Goal: Task Accomplishment & Management: Use online tool/utility

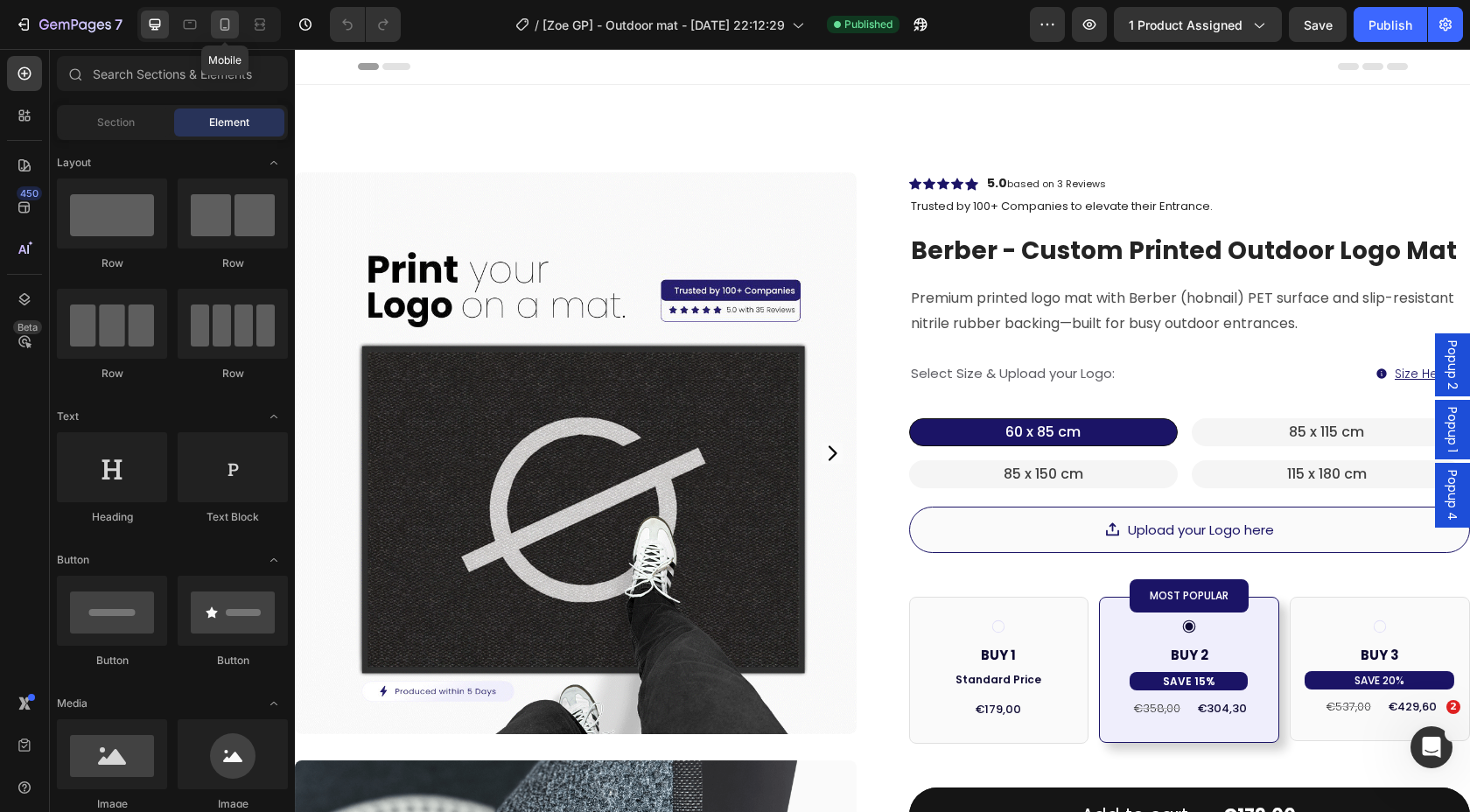
click at [228, 15] on icon at bounding box center [224, 24] width 17 height 17
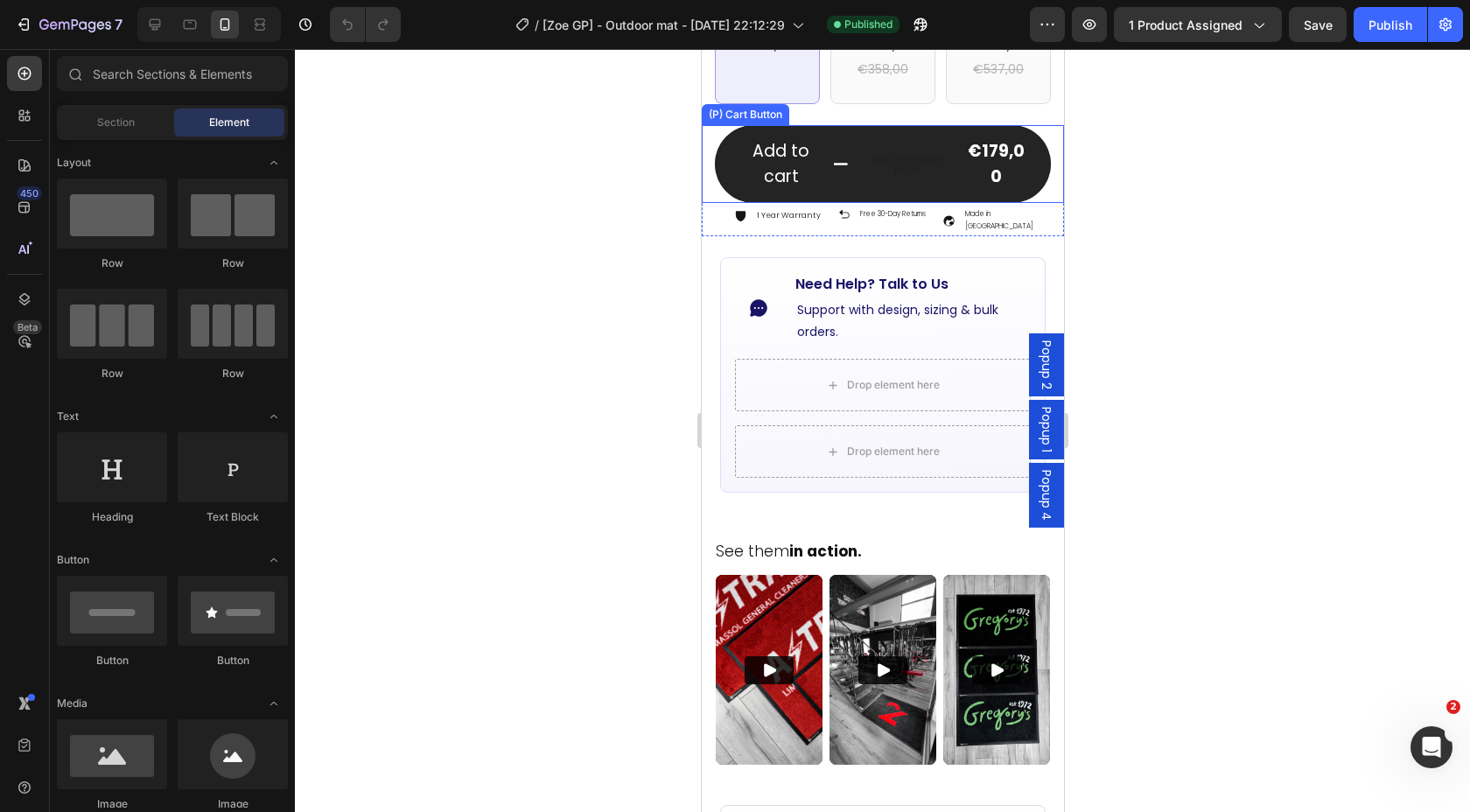
scroll to position [877, 0]
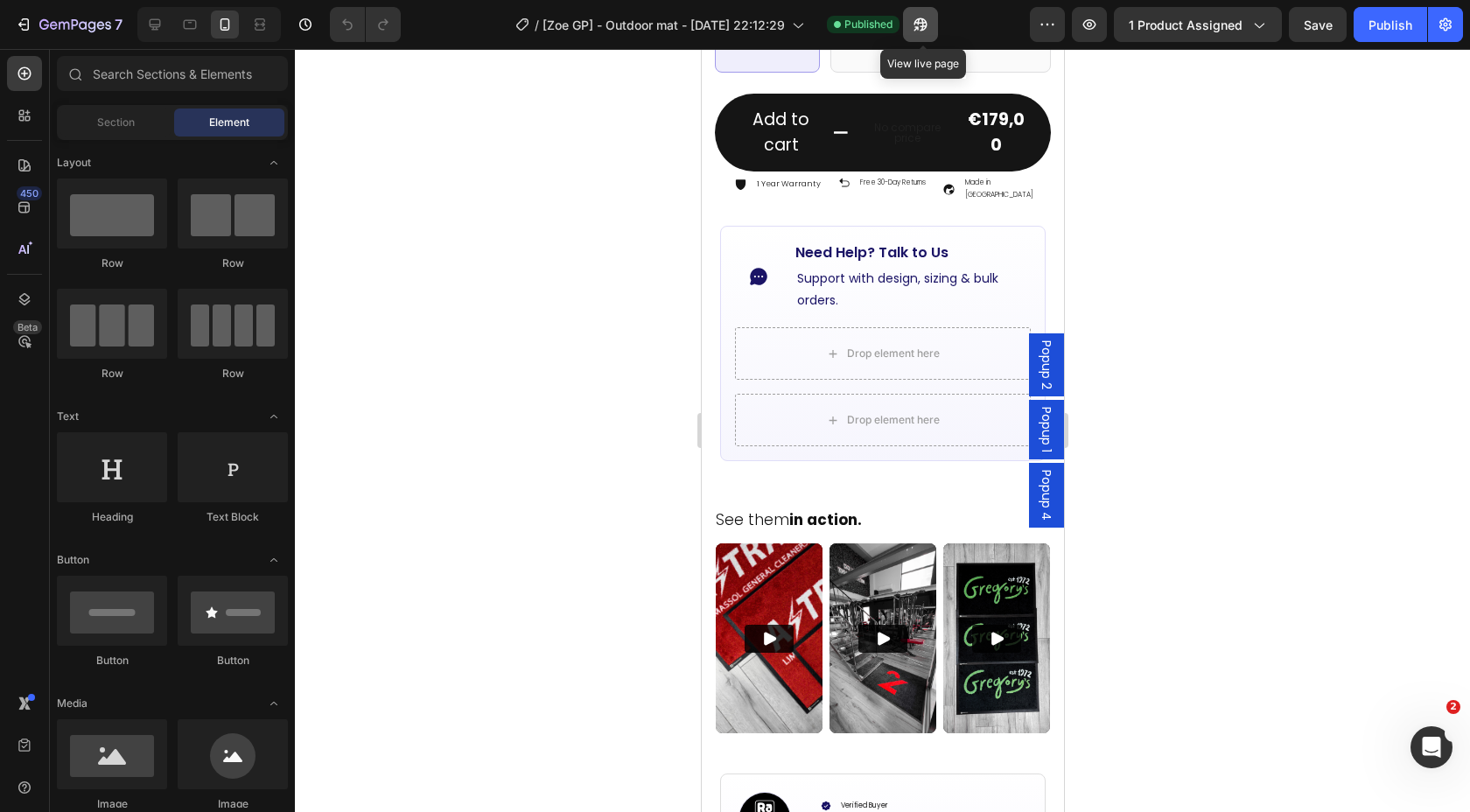
click at [912, 25] on button "button" at bounding box center [921, 24] width 35 height 35
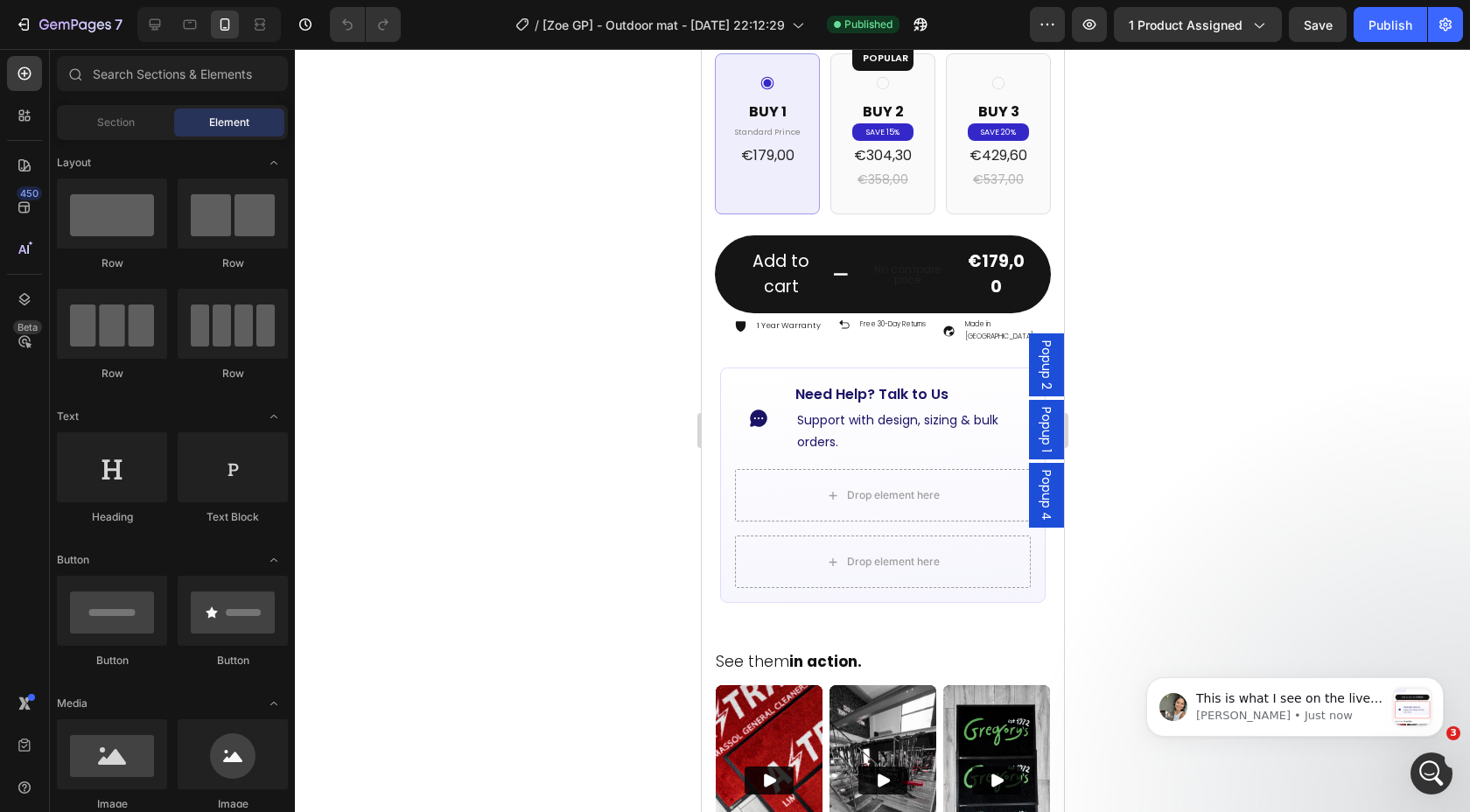
scroll to position [720, 0]
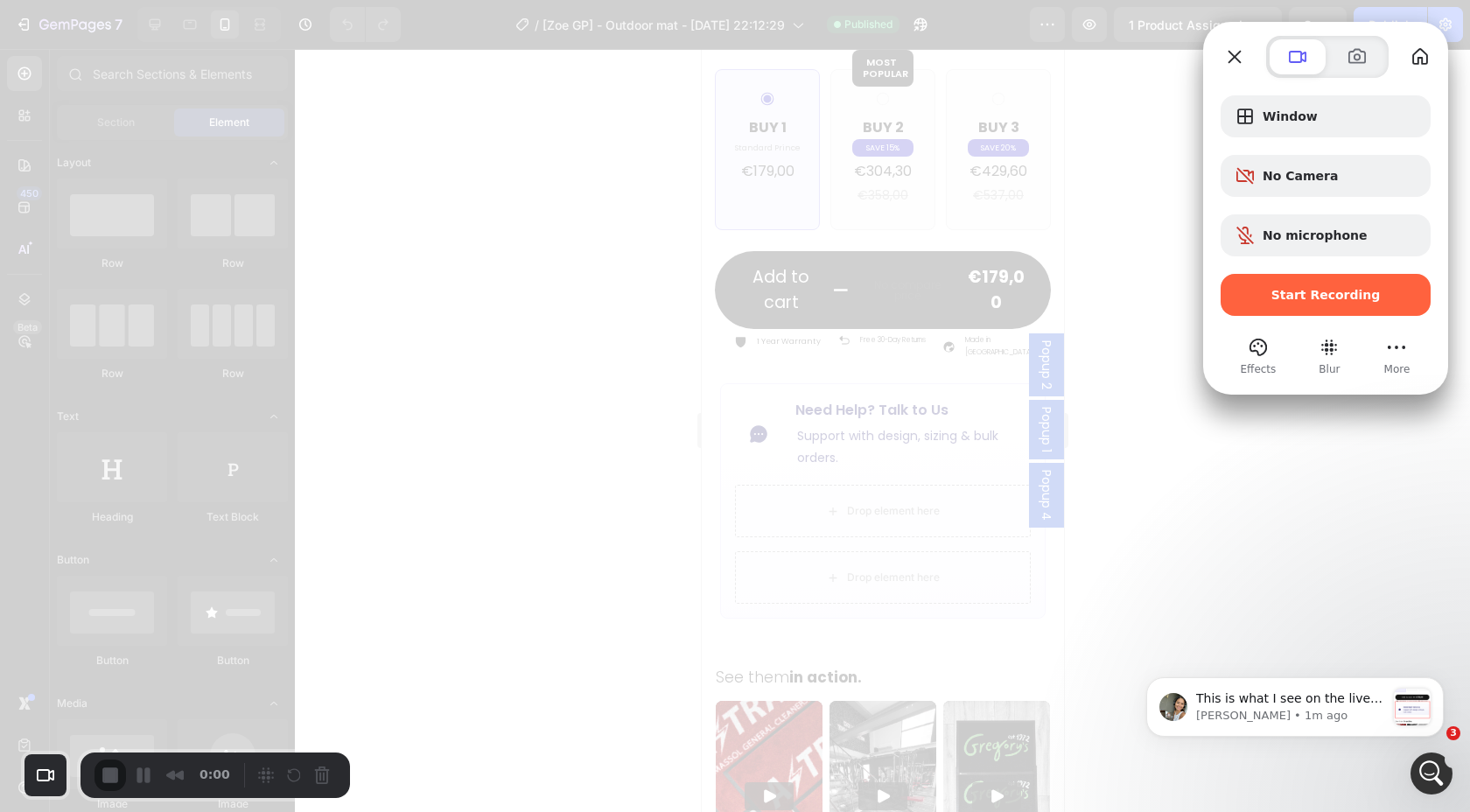
click at [1358, 300] on span "Start Recording" at bounding box center [1326, 294] width 109 height 14
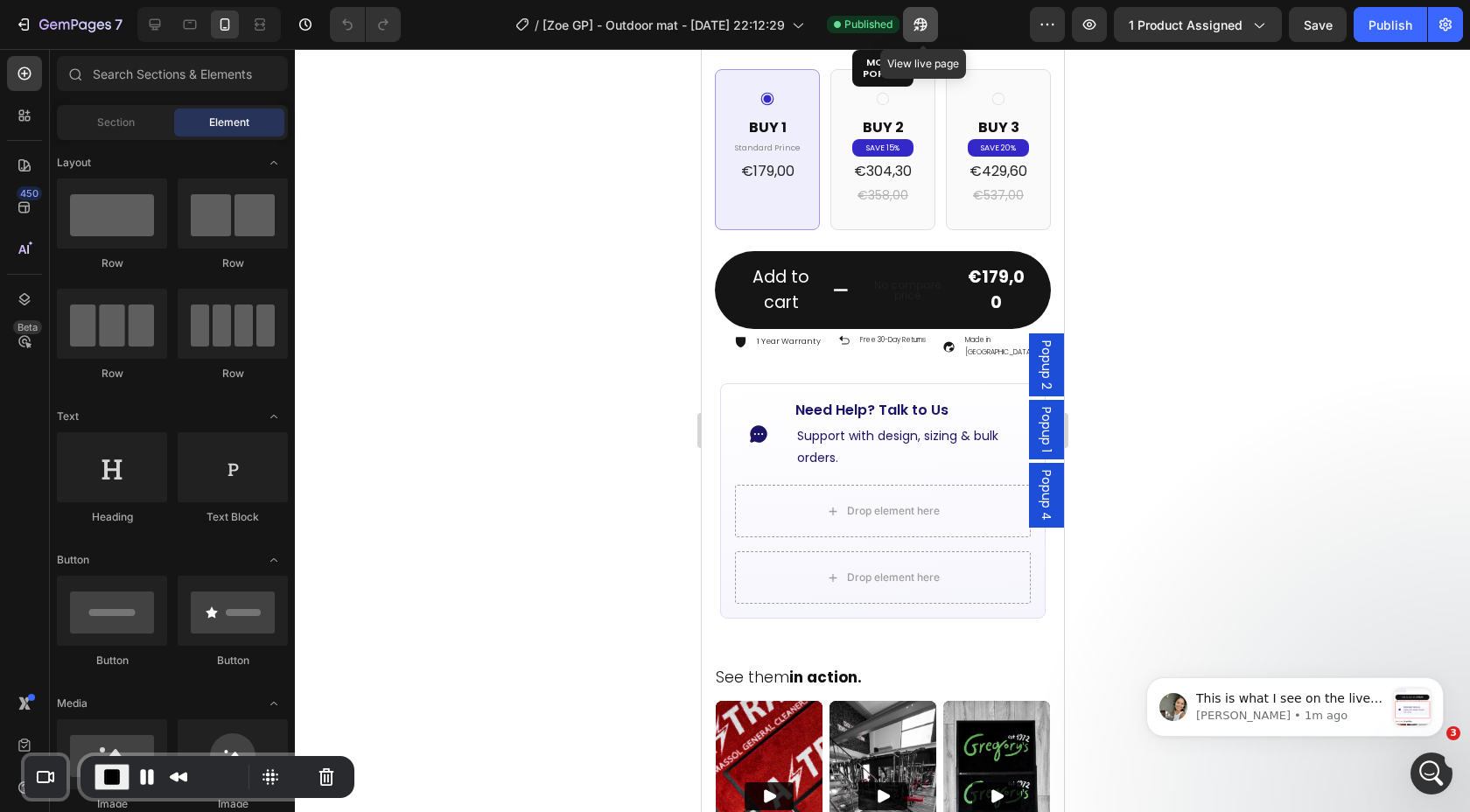
click at [919, 26] on icon "button" at bounding box center [917, 28] width 5 height 5
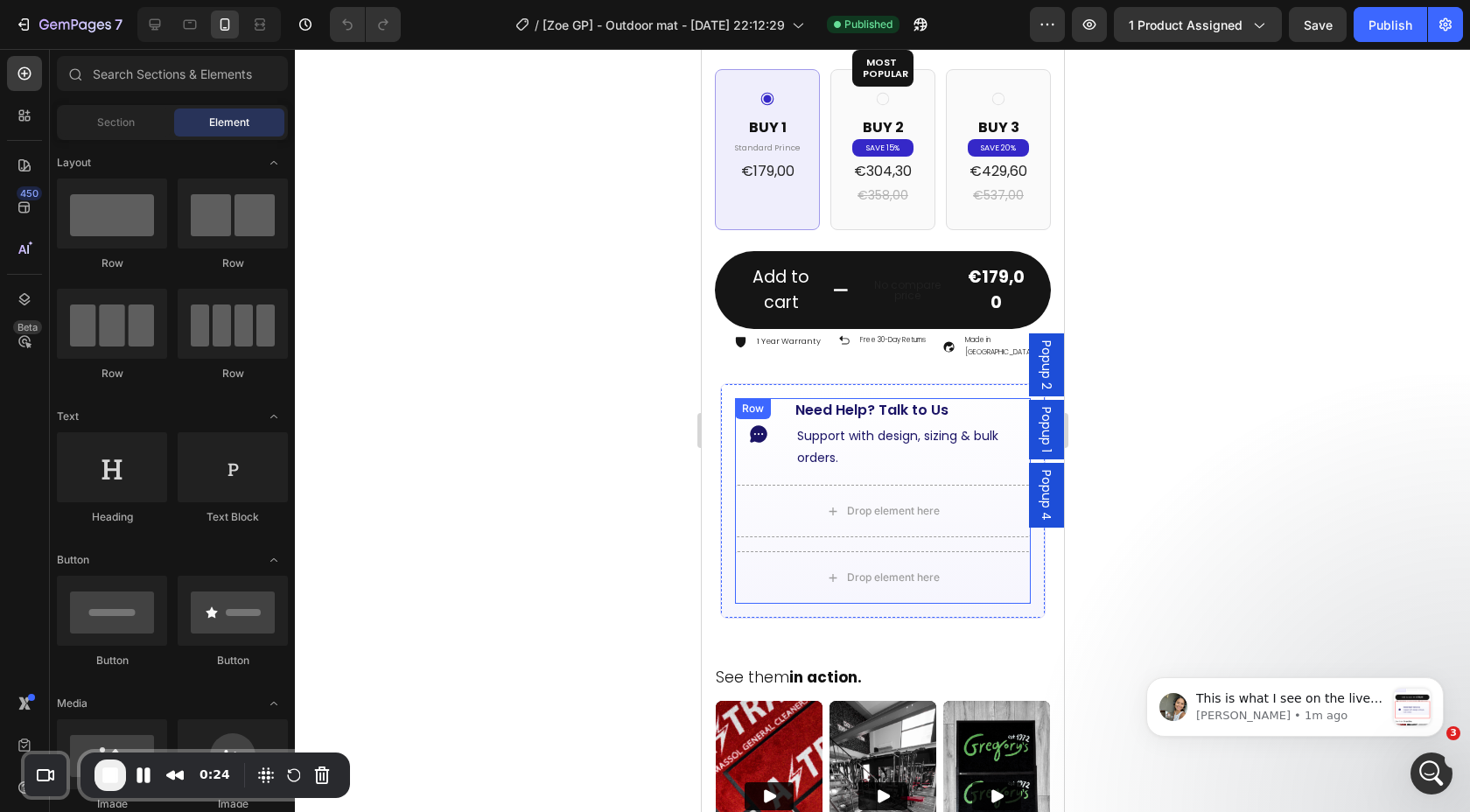
scroll to position [793, 0]
